Goal: Information Seeking & Learning: Learn about a topic

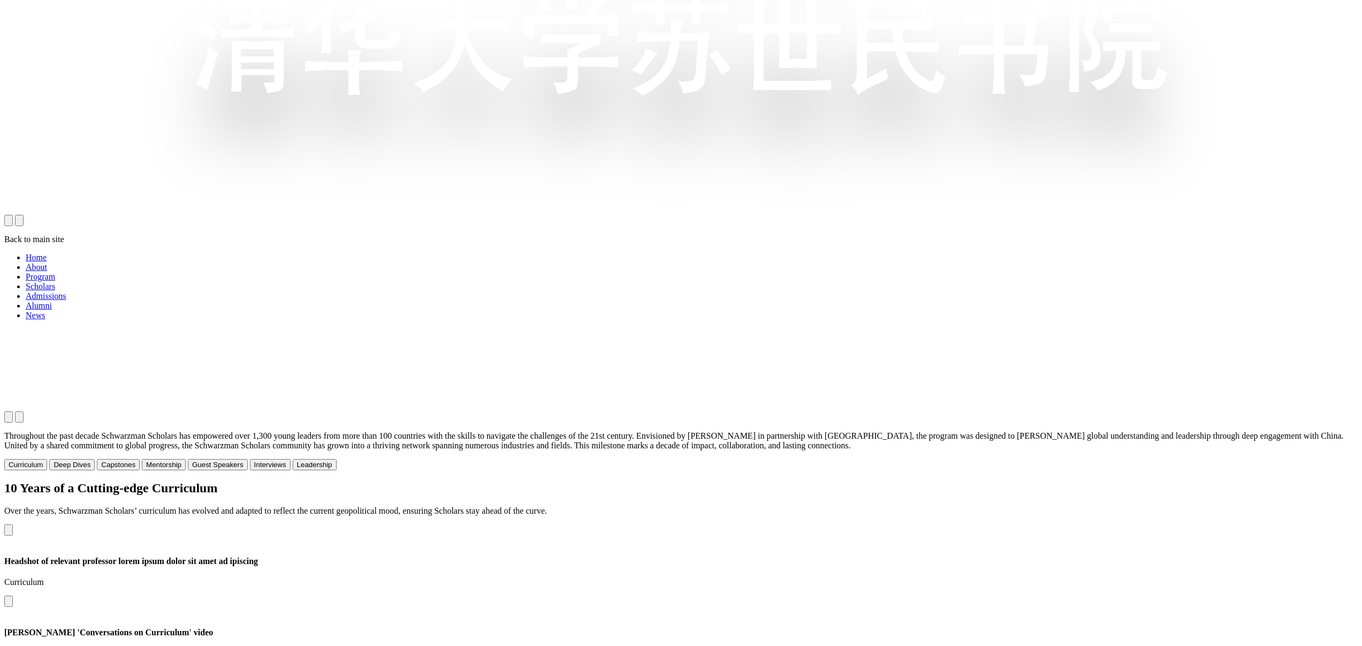
scroll to position [1359, 0]
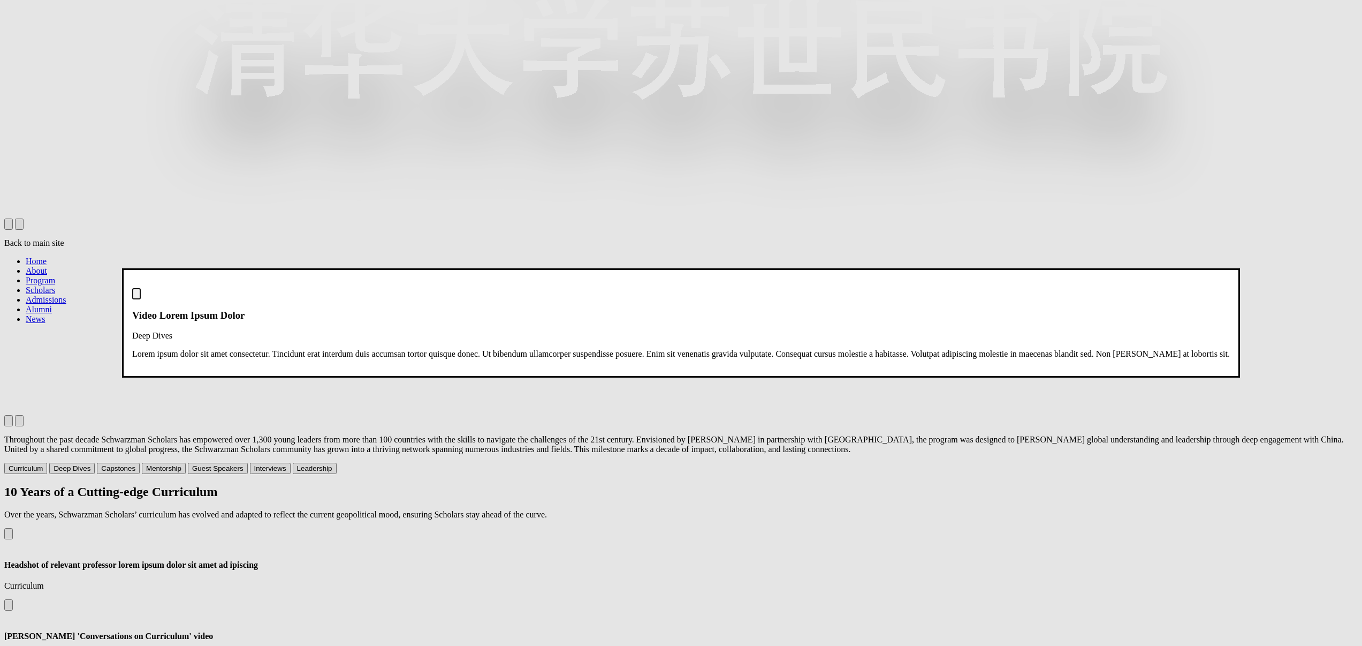
click at [1240, 268] on dialog "Video Lorem Ipsum Dolor Deep Dives Lorem ipsum dolor sit amet consectetur. Tinc…" at bounding box center [681, 322] width 1118 height 109
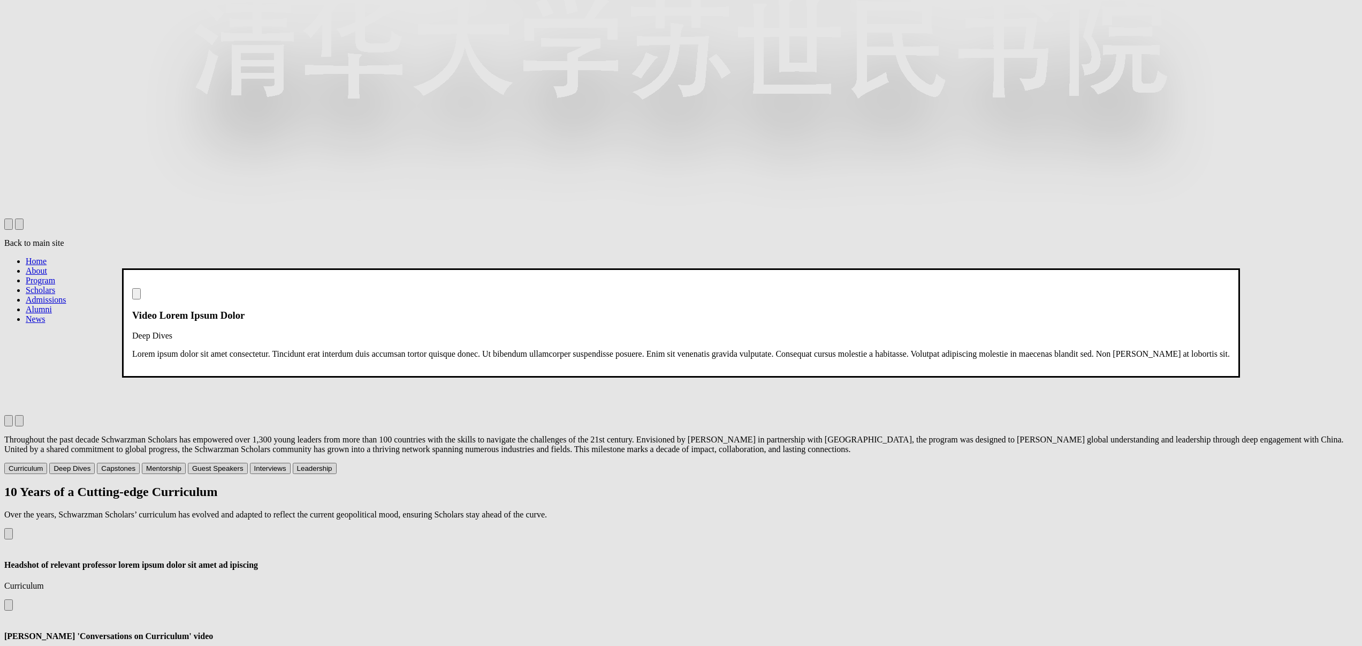
click at [136, 296] on img "Close modal dialog" at bounding box center [136, 296] width 0 height 0
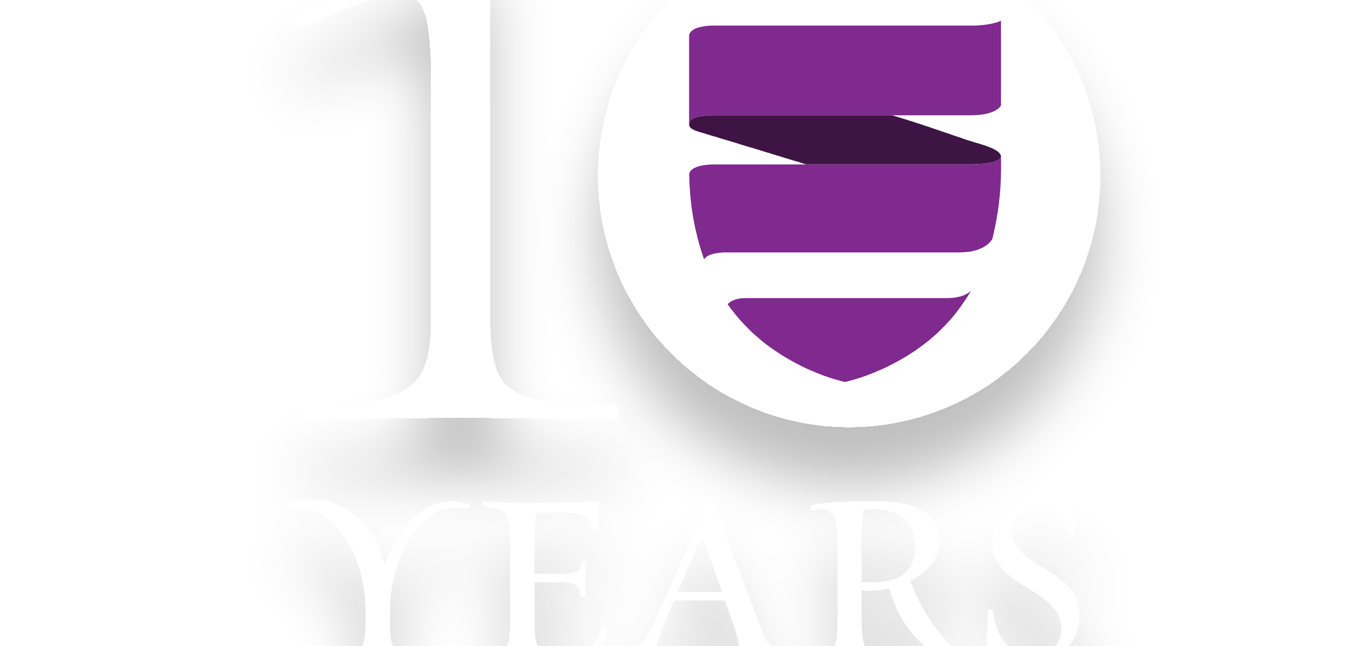
scroll to position [0, 0]
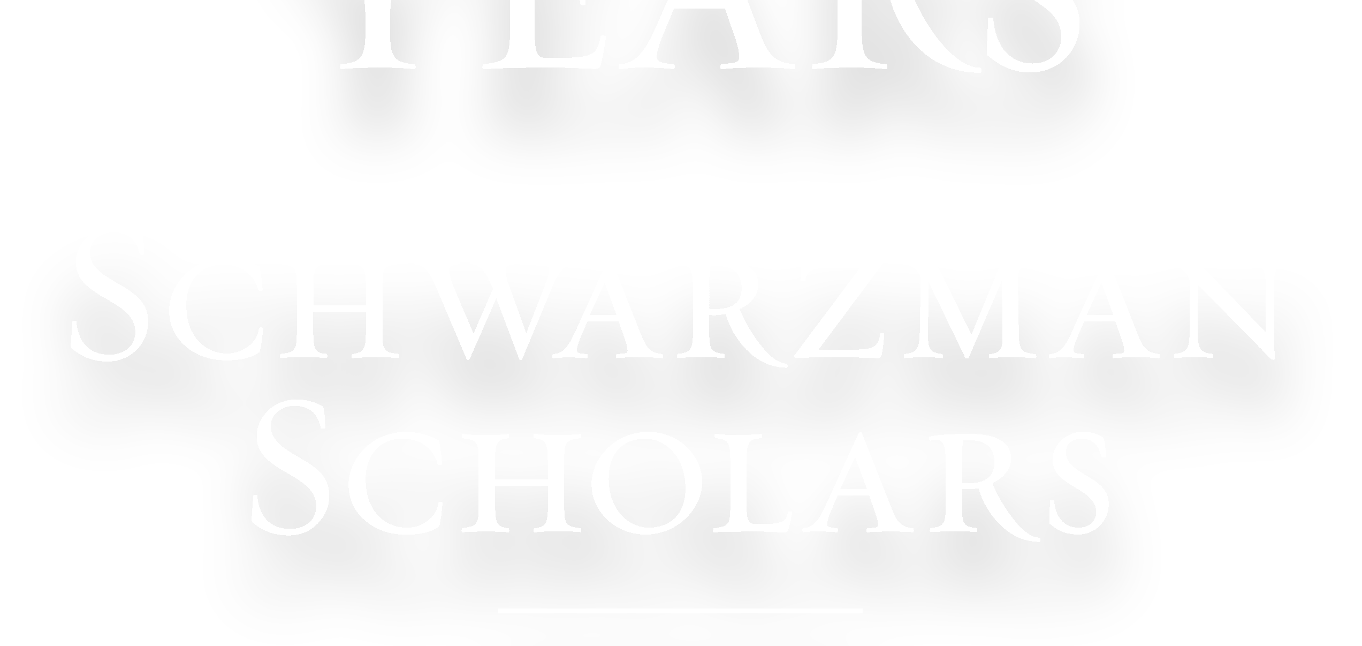
scroll to position [912, 0]
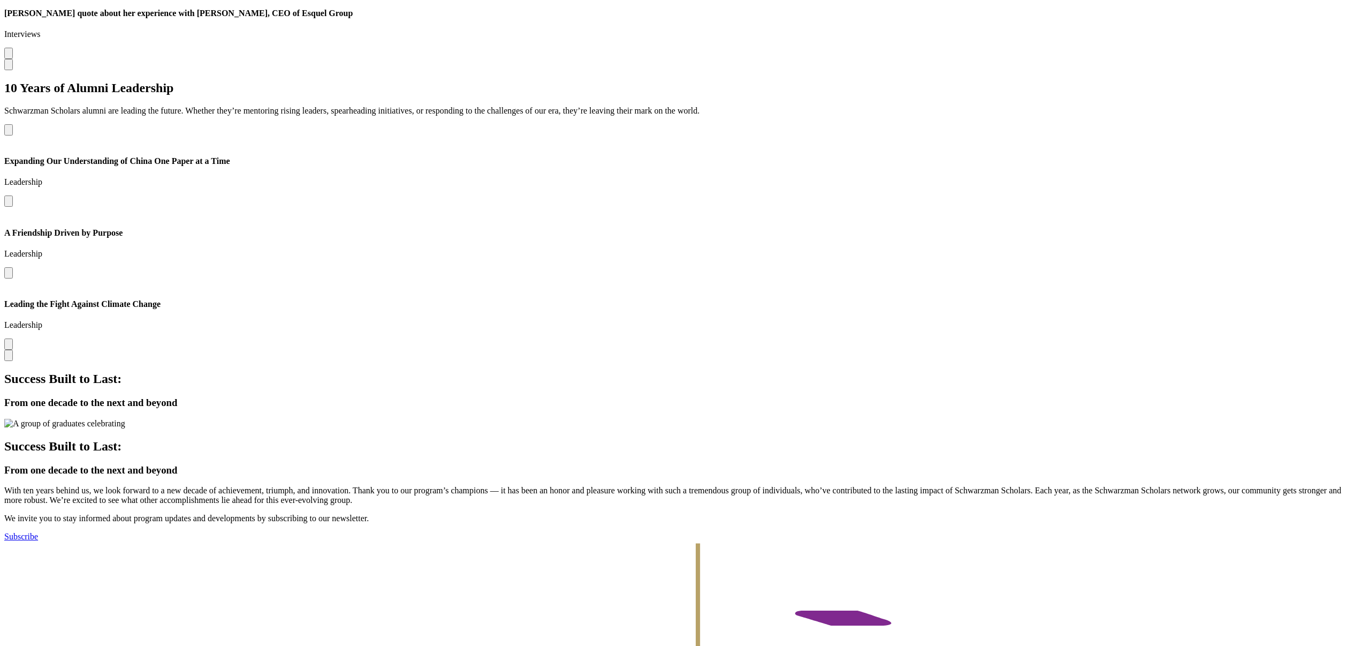
scroll to position [3760, 0]
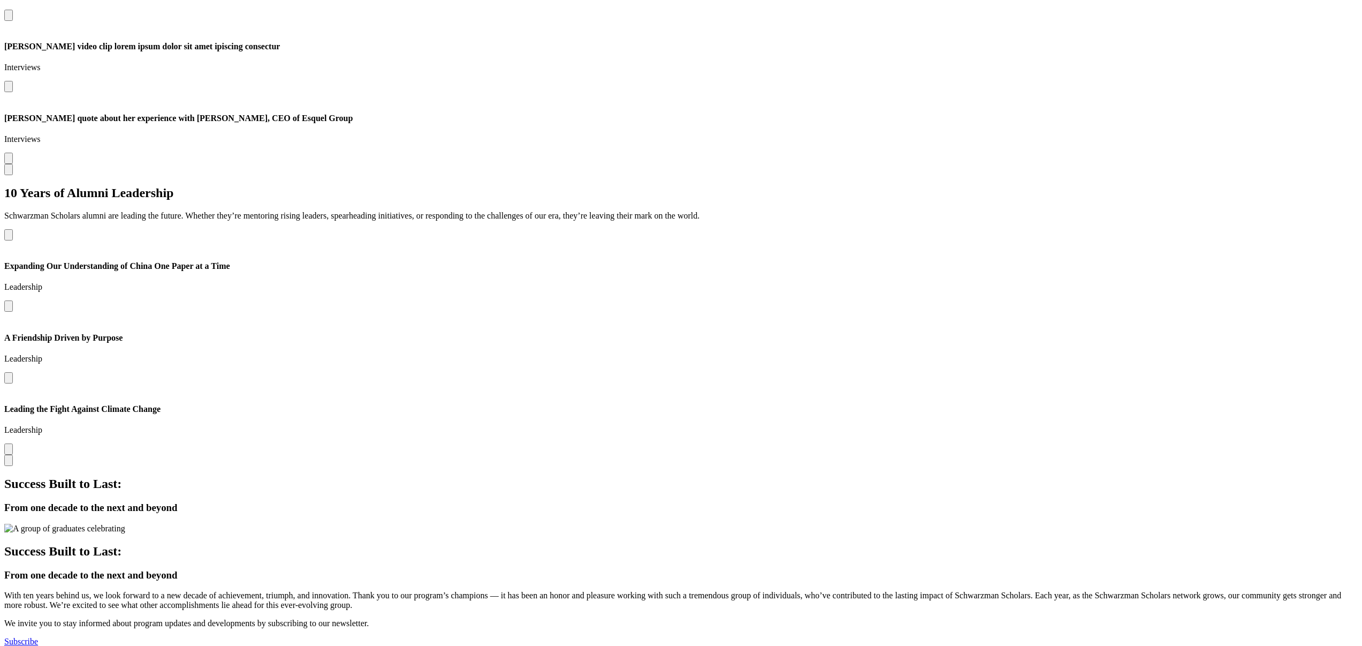
click at [13, 443] on button "Open modal for Leading the Fight Against Climate Change" at bounding box center [8, 448] width 9 height 11
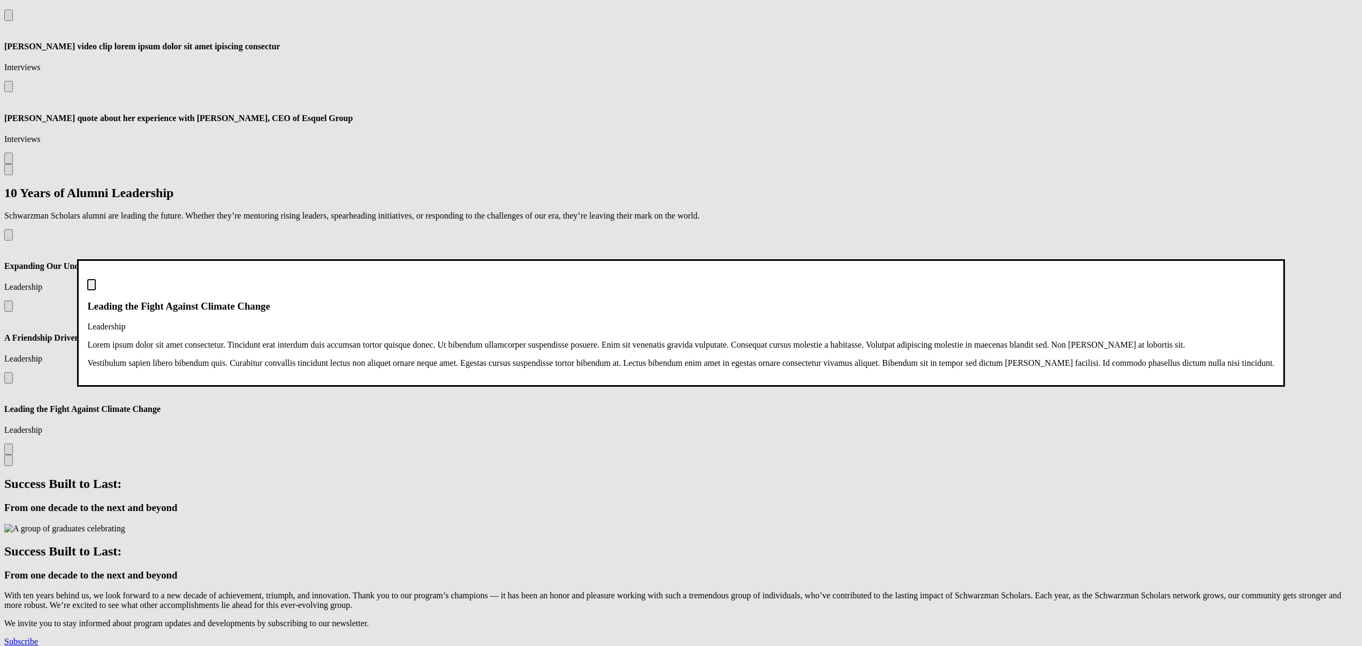
scroll to position [0, 0]
click at [92, 287] on img "Close modal dialog" at bounding box center [92, 287] width 0 height 0
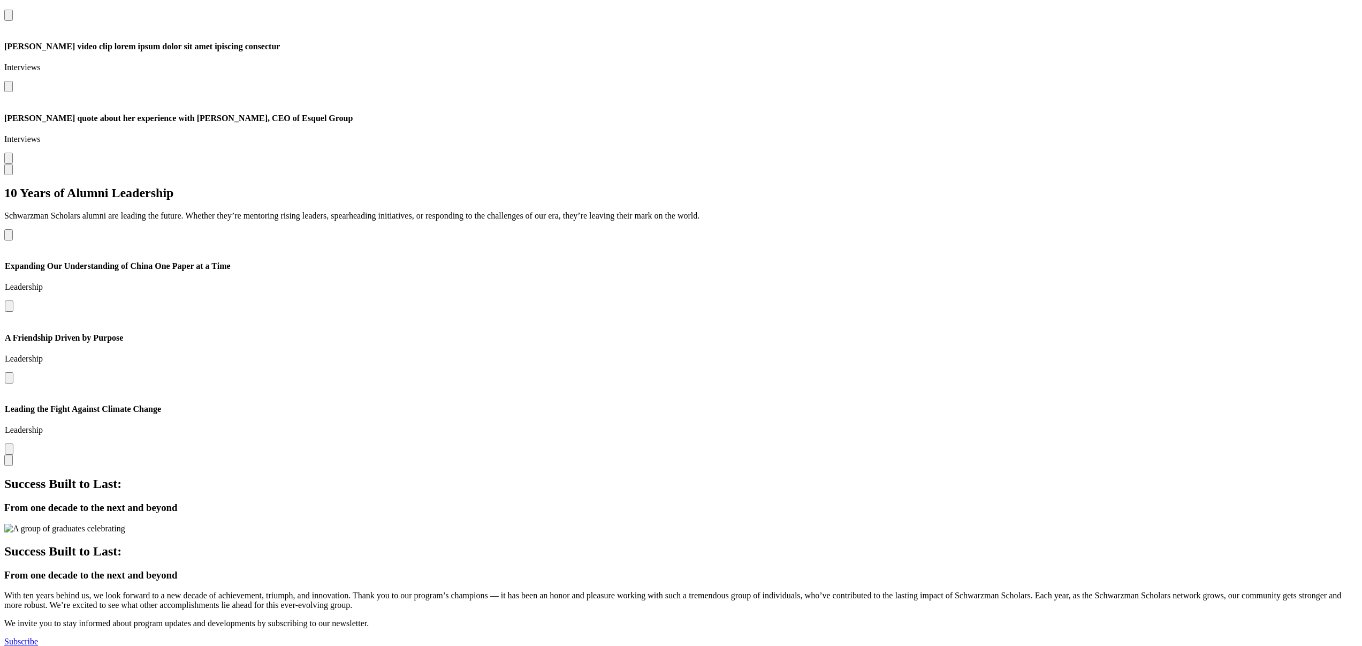
click at [5, 319] on img at bounding box center [5, 319] width 0 height 0
click at [13, 372] on button "Open modal for A Friendship Driven by Purpose" at bounding box center [8, 377] width 9 height 11
